Goal: Navigation & Orientation: Find specific page/section

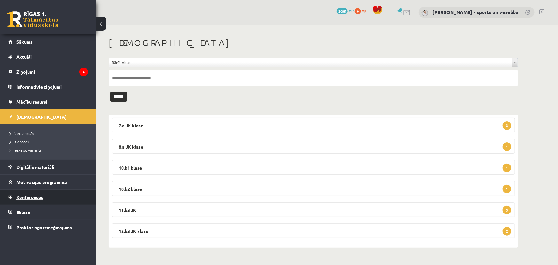
click at [48, 194] on link "Konferences" at bounding box center [48, 197] width 80 height 15
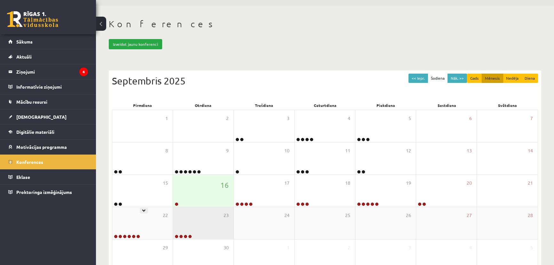
scroll to position [29, 0]
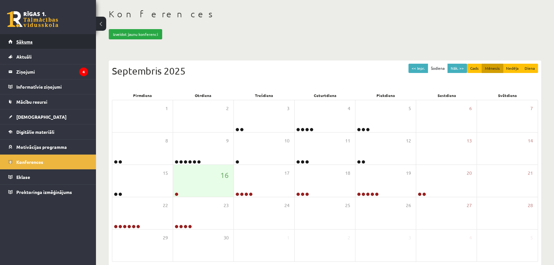
click at [41, 37] on link "Sākums" at bounding box center [48, 41] width 80 height 15
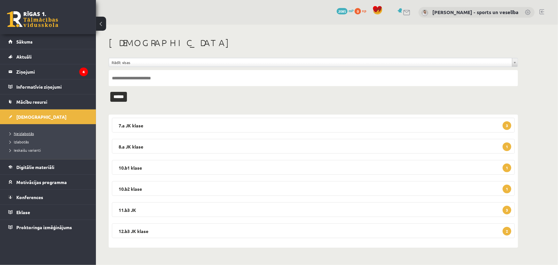
click at [16, 135] on link "Neizlabotās" at bounding box center [50, 133] width 80 height 6
click at [36, 35] on link "Sākums" at bounding box center [48, 41] width 80 height 15
click at [51, 73] on legend "Ziņojumi 4" at bounding box center [52, 71] width 72 height 15
